Goal: Task Accomplishment & Management: Manage account settings

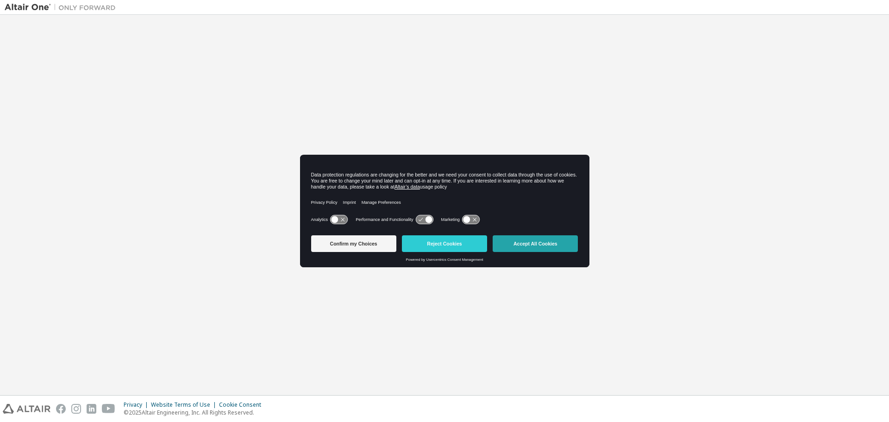
click at [512, 239] on button "Accept All Cookies" at bounding box center [535, 243] width 85 height 17
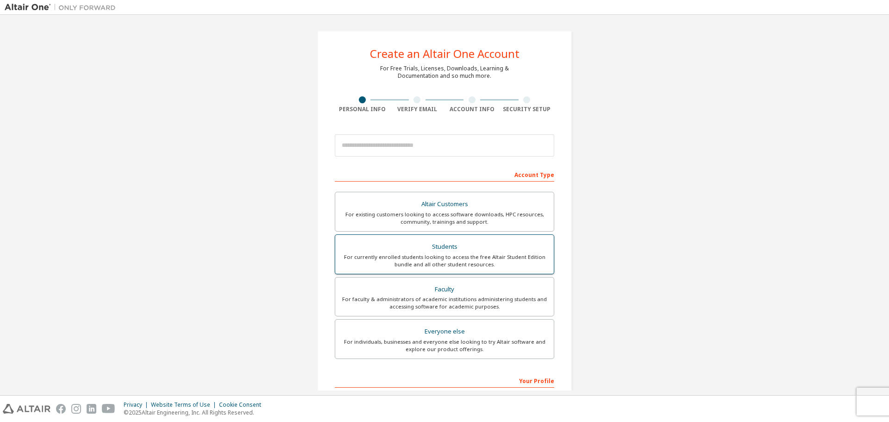
click at [424, 252] on div "Students" at bounding box center [444, 246] width 207 height 13
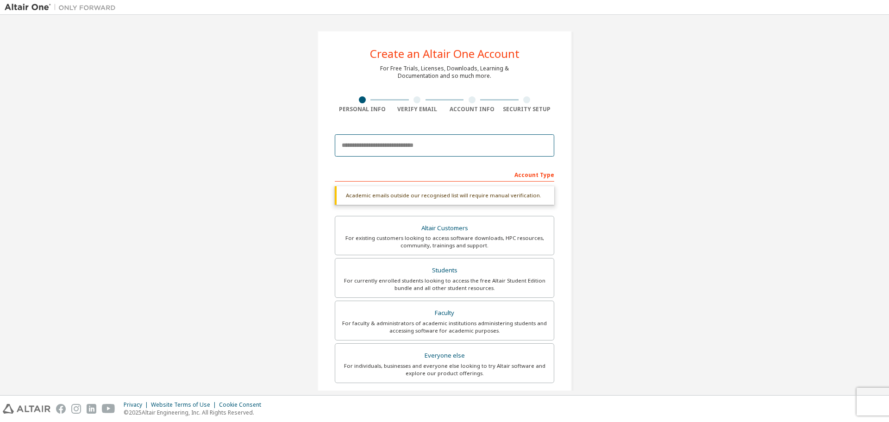
click at [374, 149] on input "email" at bounding box center [444, 145] width 219 height 22
type input "*"
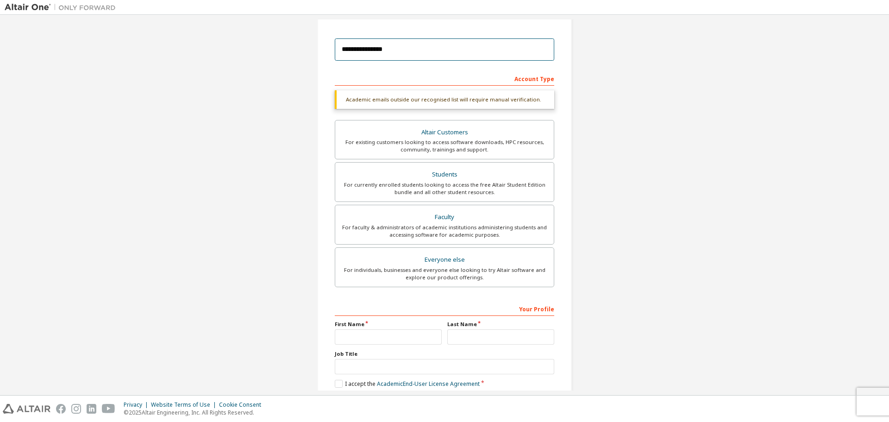
scroll to position [144, 0]
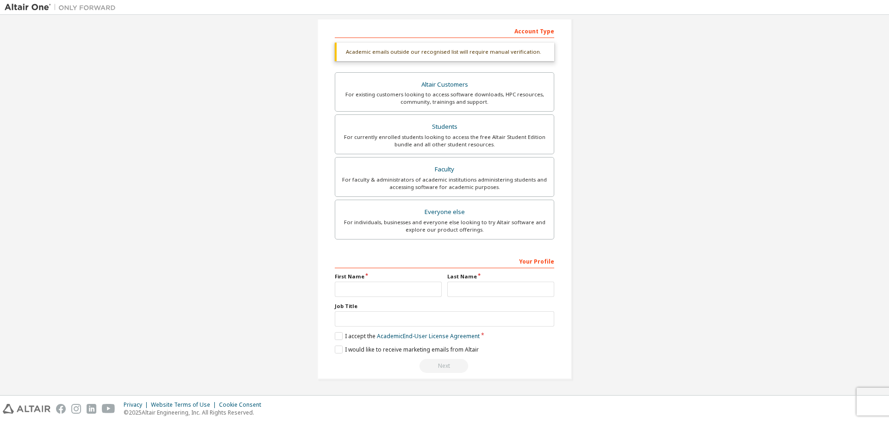
type input "**********"
click at [356, 288] on input "text" at bounding box center [388, 288] width 107 height 15
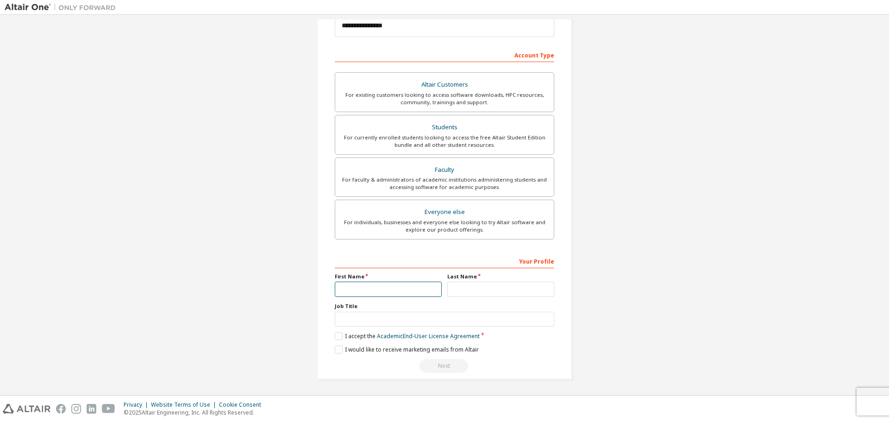
scroll to position [119, 0]
type input "*******"
click at [459, 286] on input "text" at bounding box center [500, 288] width 107 height 15
type input "******"
click at [338, 333] on label "I accept the Academic End-User License Agreement" at bounding box center [407, 336] width 145 height 8
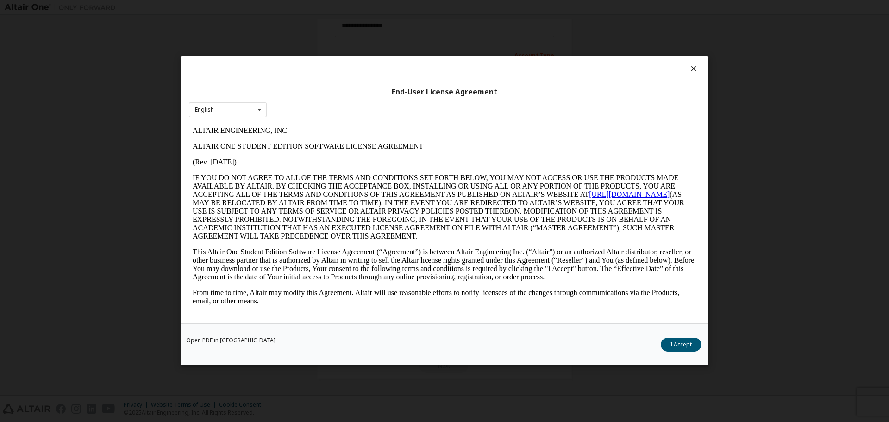
scroll to position [0, 0]
click at [250, 108] on div "English English" at bounding box center [228, 109] width 78 height 15
click at [245, 122] on div "English" at bounding box center [227, 124] width 77 height 15
click at [681, 343] on button "I Accept" at bounding box center [681, 345] width 41 height 14
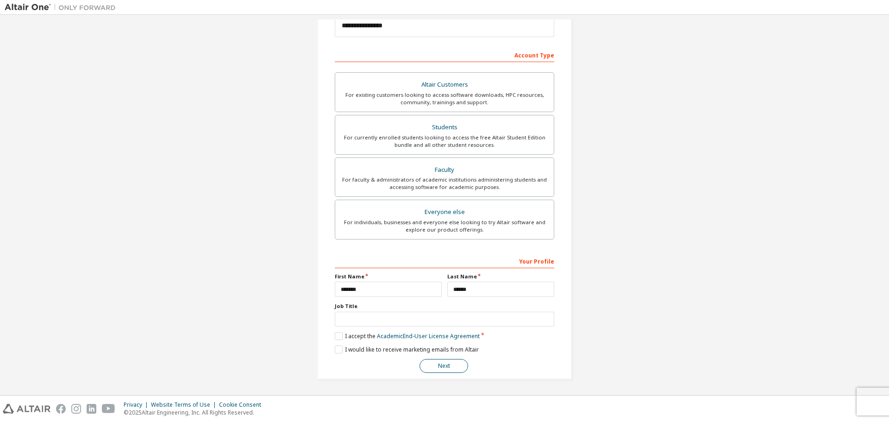
click at [420, 367] on button "Next" at bounding box center [443, 366] width 49 height 14
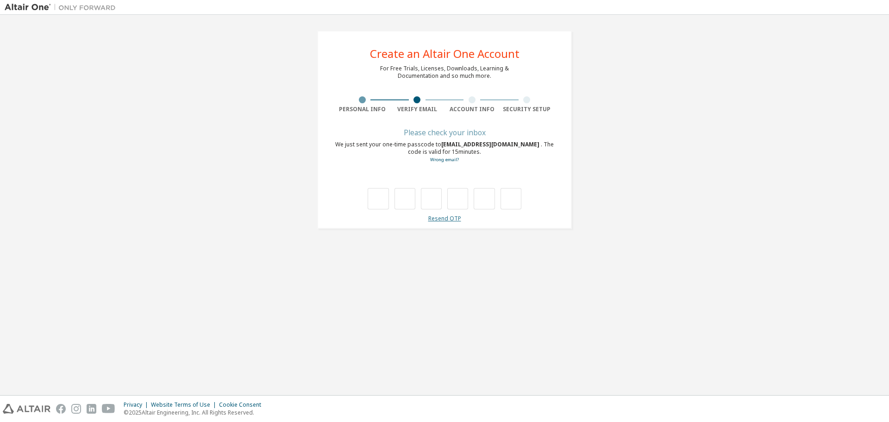
click at [440, 217] on link "Resend OTP" at bounding box center [444, 218] width 33 height 8
click at [358, 100] on div at bounding box center [362, 99] width 55 height 7
click at [363, 100] on div at bounding box center [362, 99] width 55 height 7
click at [363, 100] on div at bounding box center [362, 99] width 7 height 7
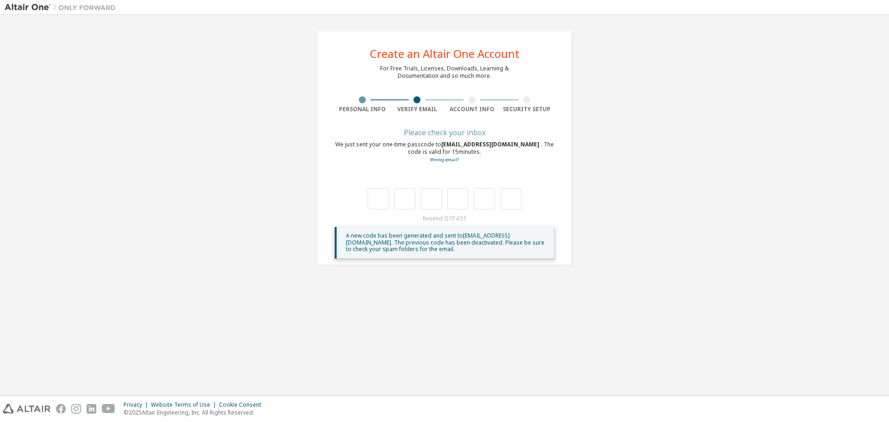
click at [363, 100] on div at bounding box center [362, 99] width 7 height 7
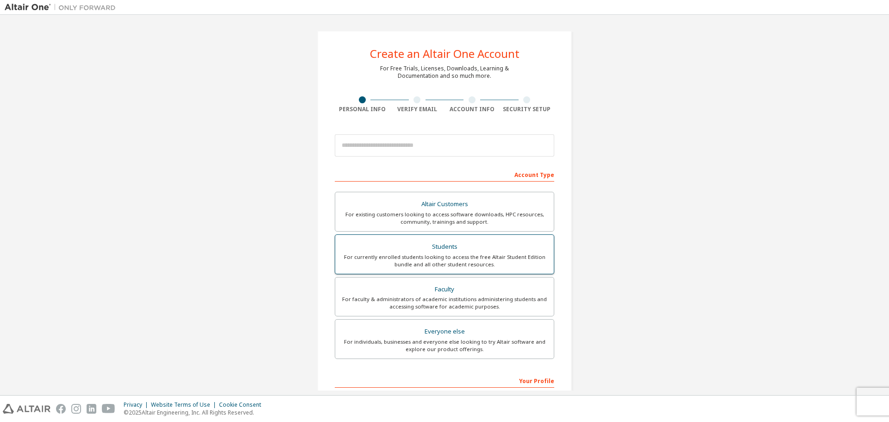
click at [418, 245] on div "Students" at bounding box center [444, 246] width 207 height 13
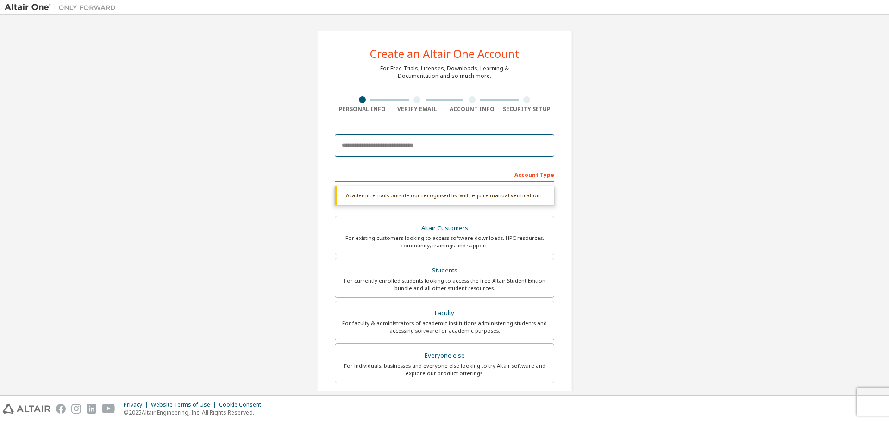
click at [375, 151] on input "email" at bounding box center [444, 145] width 219 height 22
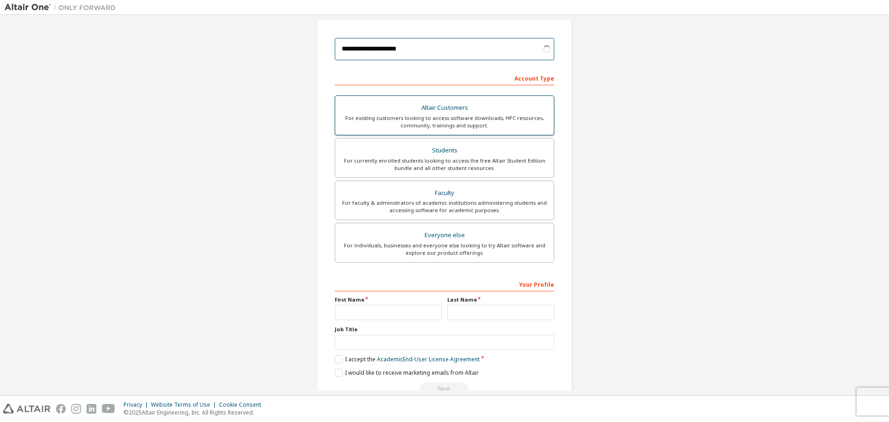
scroll to position [119, 0]
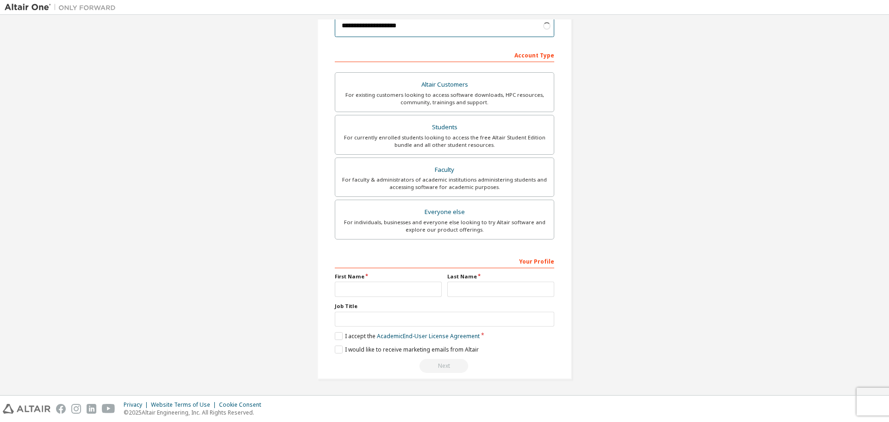
type input "**********"
click at [346, 287] on input "text" at bounding box center [388, 288] width 107 height 15
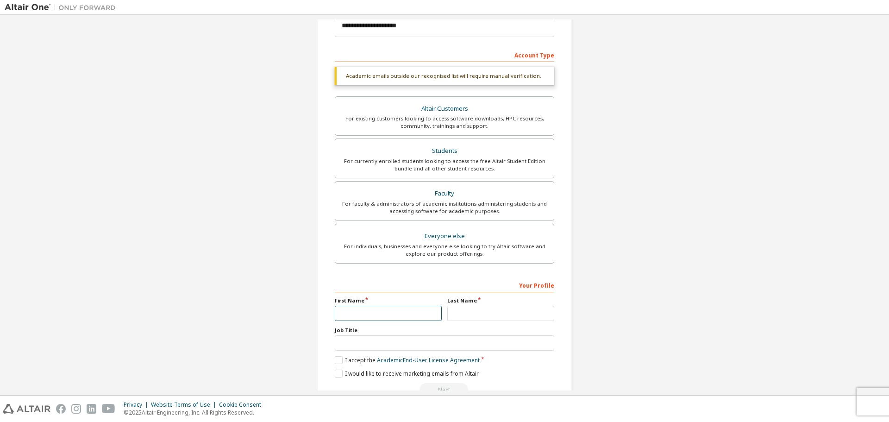
type input "*******"
click at [468, 312] on div "Your Profile First Name ******* Last Name Job Title Please provide State/Provin…" at bounding box center [444, 337] width 219 height 120
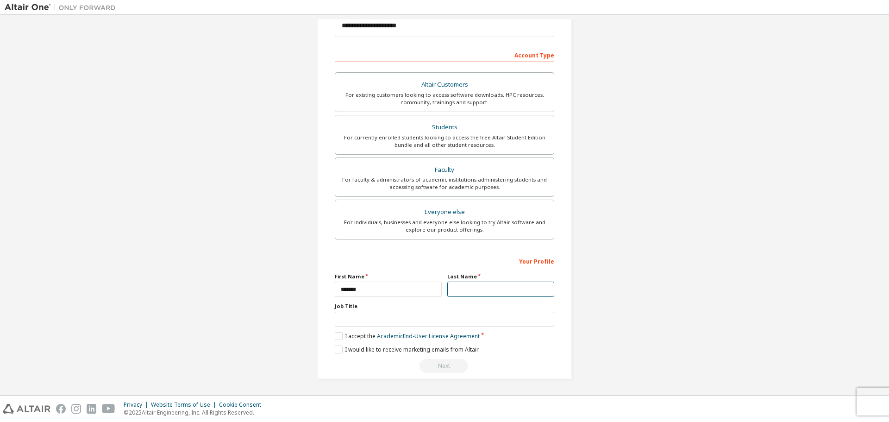
type input "******"
click at [335, 337] on label "I accept the Academic End-User License Agreement" at bounding box center [407, 336] width 145 height 8
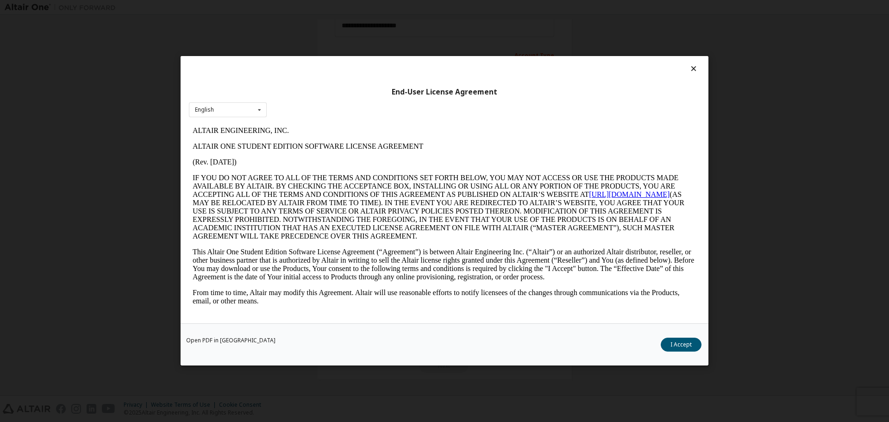
scroll to position [0, 0]
click at [667, 340] on button "I Accept" at bounding box center [681, 345] width 41 height 14
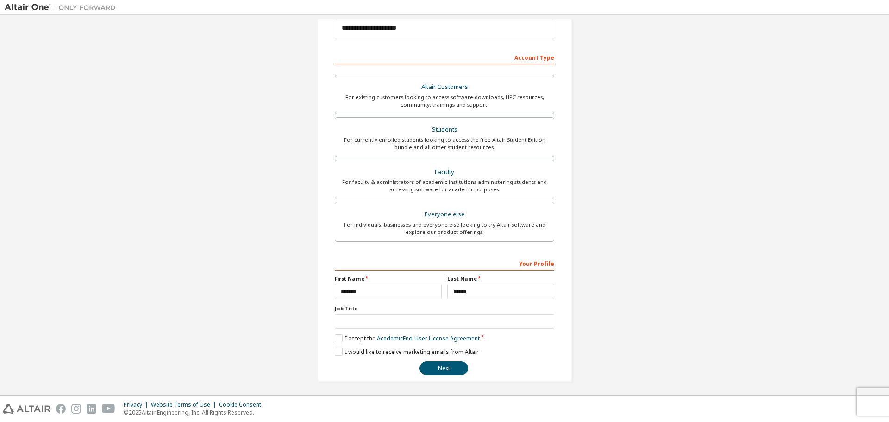
scroll to position [119, 0]
click at [434, 369] on button "Next" at bounding box center [443, 366] width 49 height 14
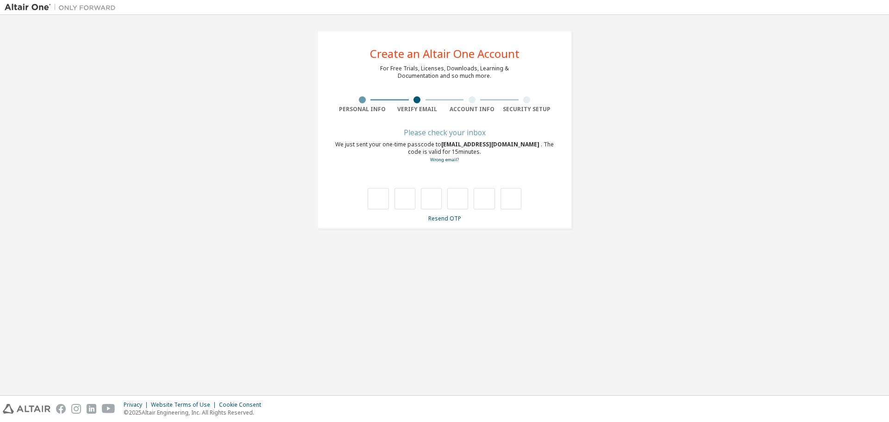
type input "*"
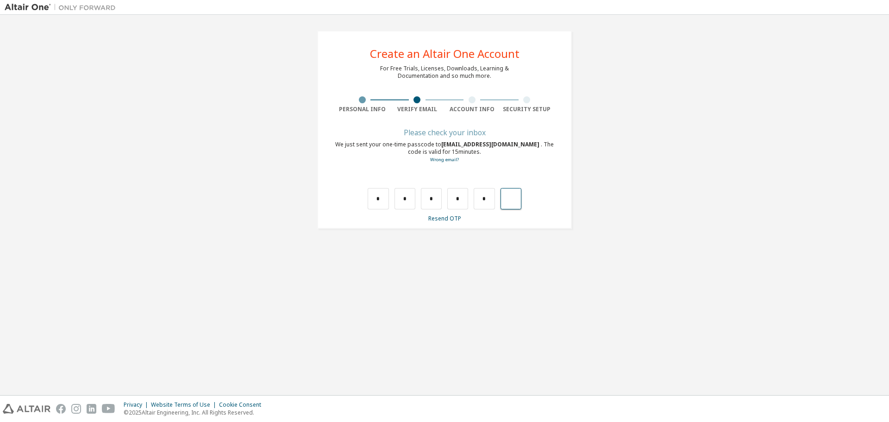
type input "*"
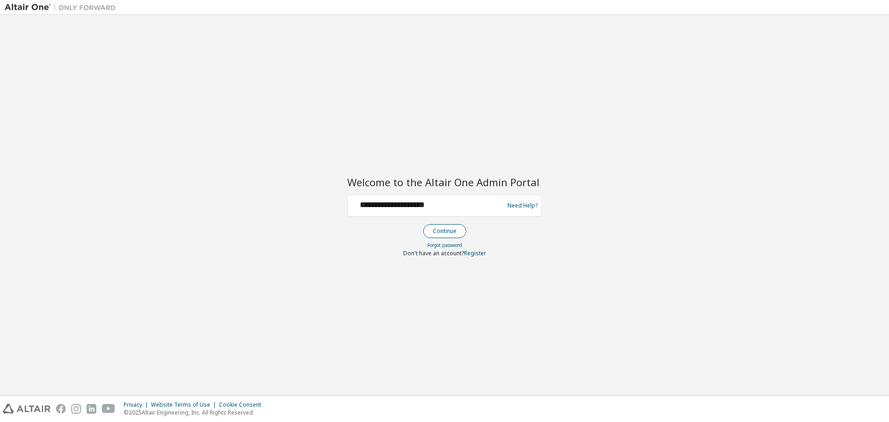
type input "**********"
click at [442, 231] on button "Continue" at bounding box center [444, 231] width 43 height 14
click at [33, 7] on img at bounding box center [63, 7] width 116 height 9
click at [423, 209] on input "text" at bounding box center [426, 203] width 151 height 13
click at [337, 120] on div "Welcome to the Altair One Admin Portal Need Help? Please make sure that you pro…" at bounding box center [445, 204] width 880 height 371
